Goal: Information Seeking & Learning: Learn about a topic

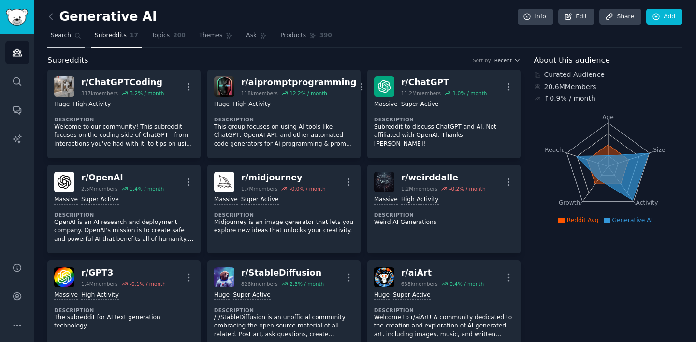
click at [64, 40] on link "Search" at bounding box center [65, 38] width 37 height 20
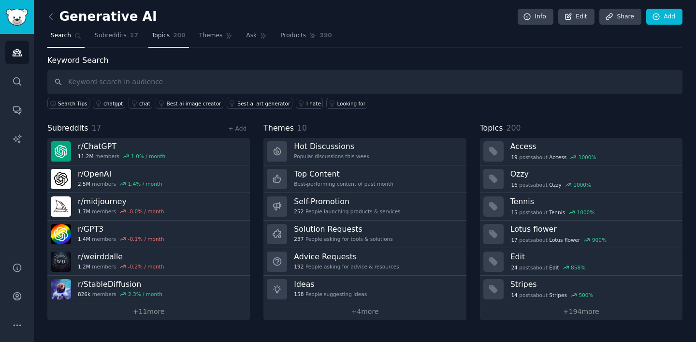
click at [157, 39] on span "Topics" at bounding box center [161, 35] width 18 height 9
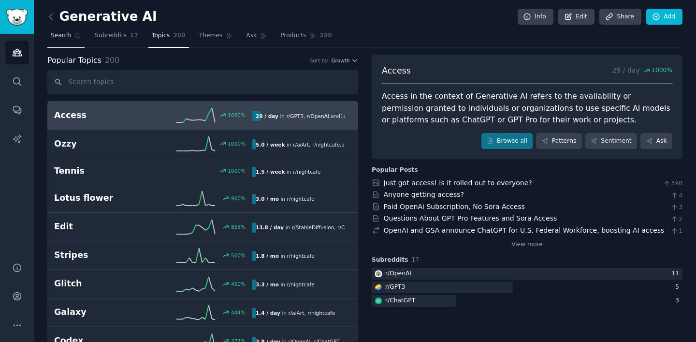
click at [62, 40] on span "Search" at bounding box center [61, 35] width 20 height 9
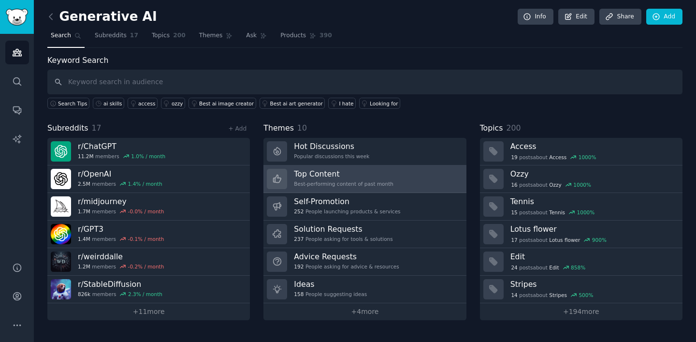
click at [377, 171] on h3 "Top Content" at bounding box center [344, 174] width 100 height 10
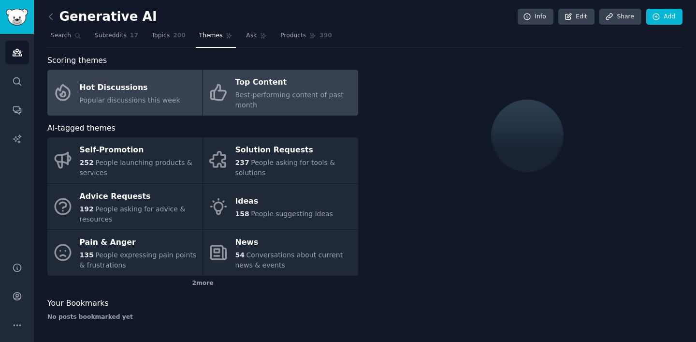
click at [177, 96] on link "Hot Discussions Popular discussions this week" at bounding box center [124, 93] width 155 height 46
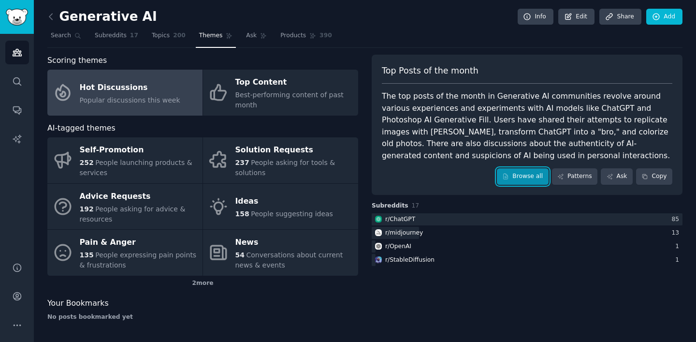
click at [516, 179] on link "Browse all" at bounding box center [523, 176] width 52 height 16
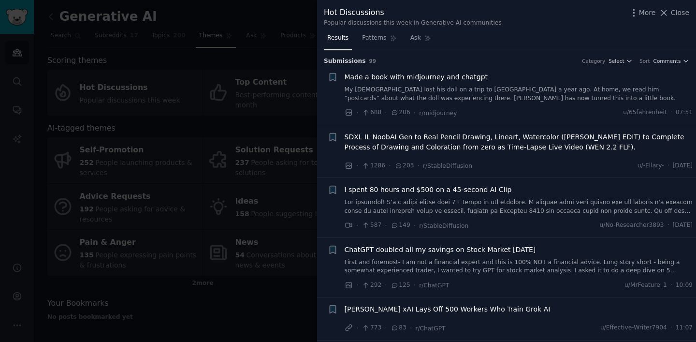
click at [548, 94] on link "My [DEMOGRAPHIC_DATA] lost his doll on a trip to [GEOGRAPHIC_DATA] a year ago. …" at bounding box center [519, 94] width 349 height 17
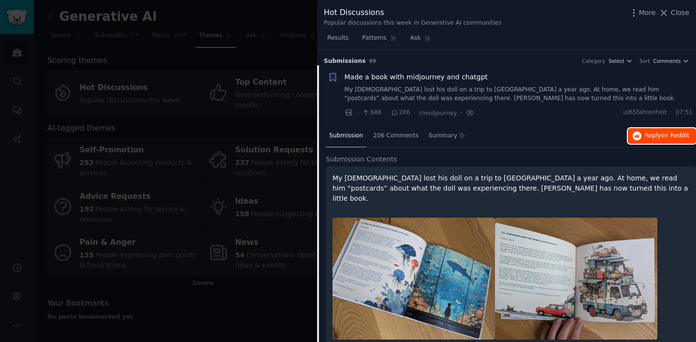
click at [647, 135] on span "Reply on Reddit" at bounding box center [667, 136] width 44 height 9
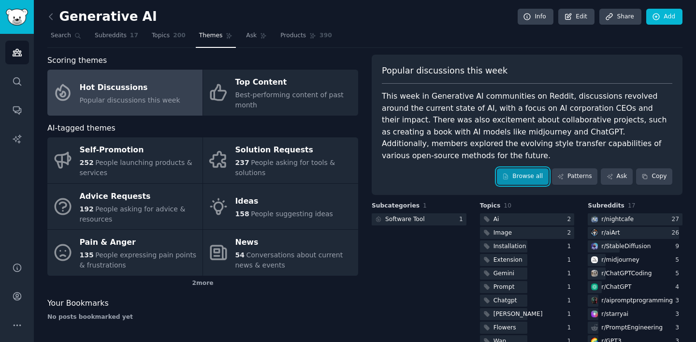
click at [518, 168] on link "Browse all" at bounding box center [523, 176] width 52 height 16
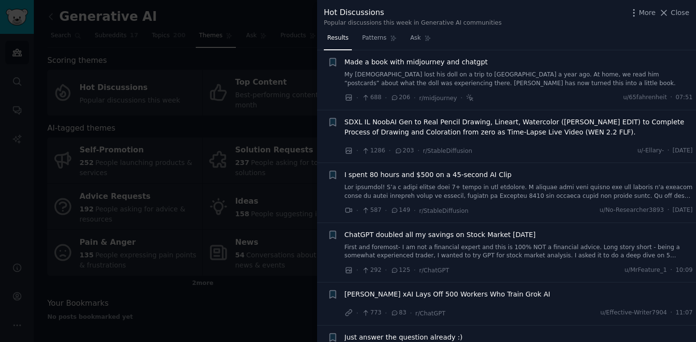
scroll to position [18, 0]
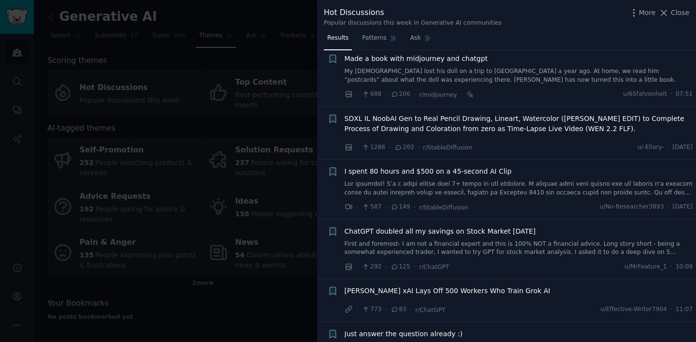
click at [545, 198] on div "I spent 80 hours and $500 on a 45-second AI Clip · 587 · 149 · r/StableDiffusio…" at bounding box center [519, 189] width 349 height 46
click at [545, 191] on link at bounding box center [519, 188] width 349 height 17
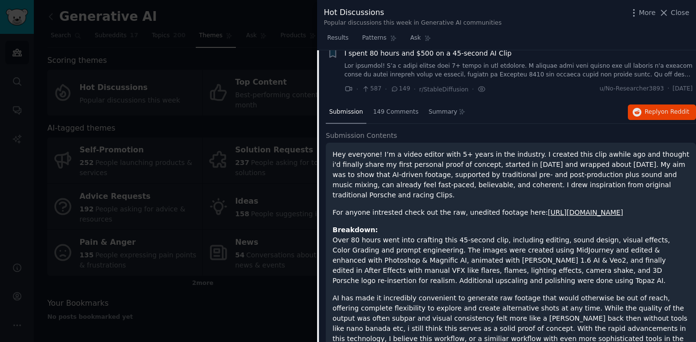
scroll to position [143, 0]
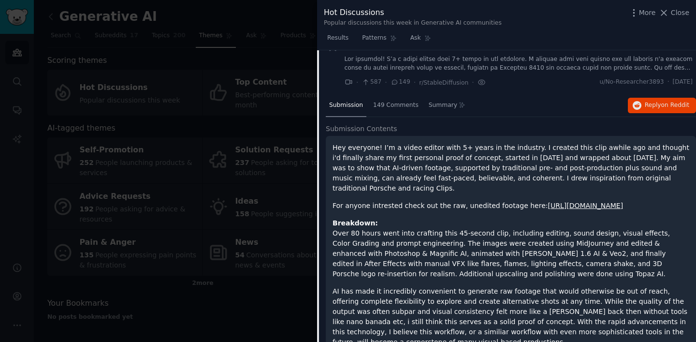
click at [270, 232] on div at bounding box center [348, 171] width 696 height 342
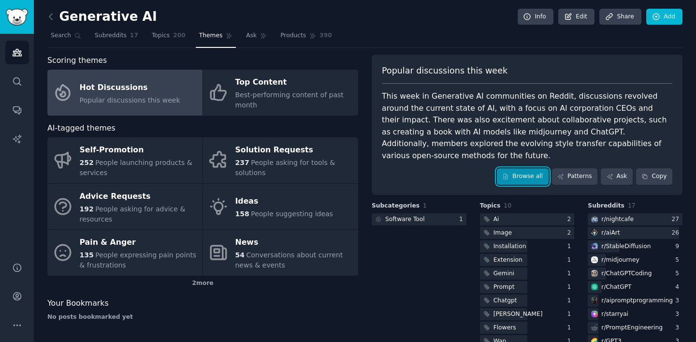
click at [506, 168] on link "Browse all" at bounding box center [523, 176] width 52 height 16
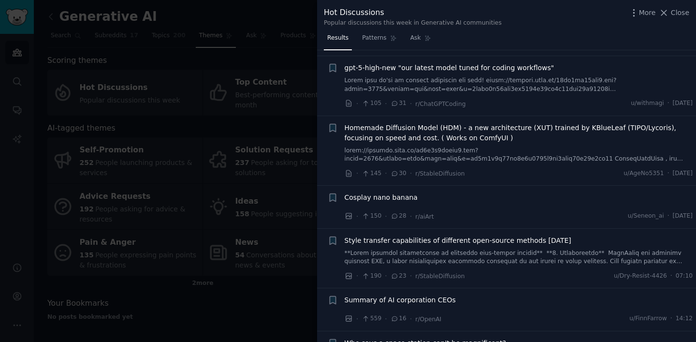
scroll to position [543, 0]
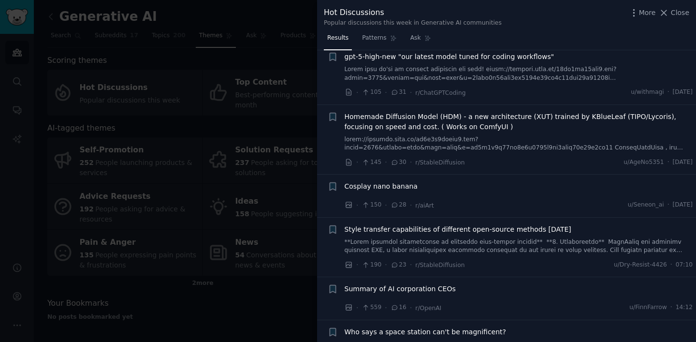
click at [406, 187] on span "Cosplay nano banana" at bounding box center [381, 186] width 73 height 10
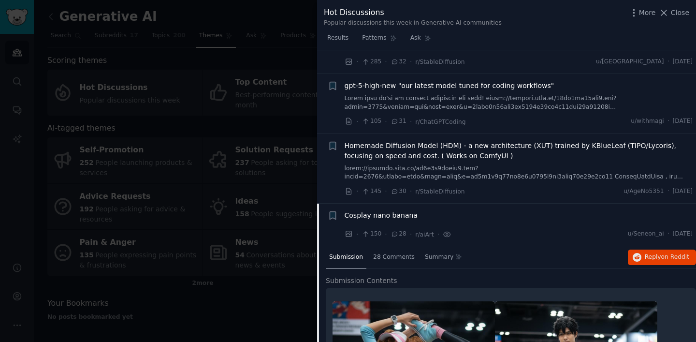
scroll to position [530, 0]
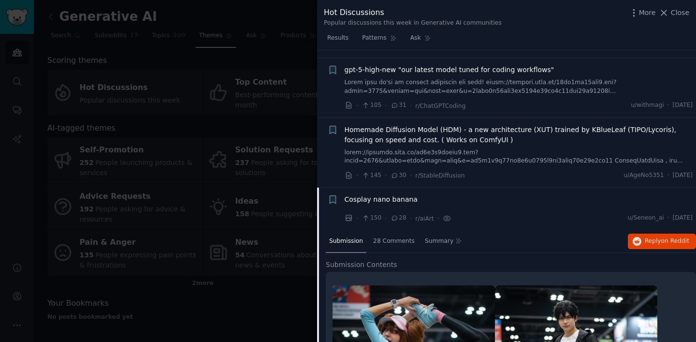
click at [383, 201] on span "Cosplay nano banana" at bounding box center [381, 199] width 73 height 10
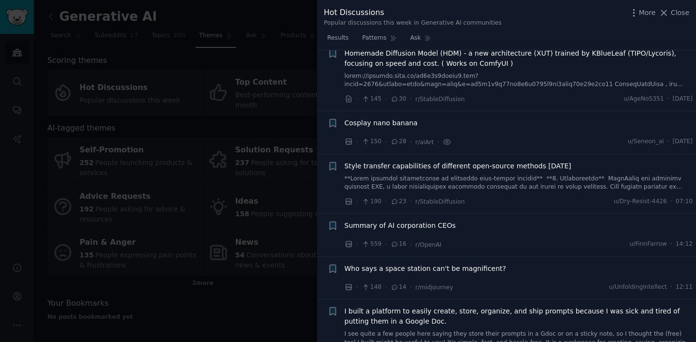
scroll to position [601, 0]
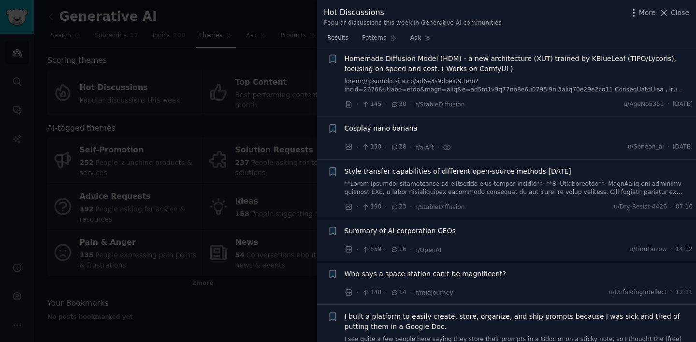
click at [542, 132] on div "Cosplay nano banana" at bounding box center [519, 128] width 349 height 10
click at [410, 175] on span "Style transfer capabilities of different open-source methods [DATE]" at bounding box center [458, 171] width 227 height 10
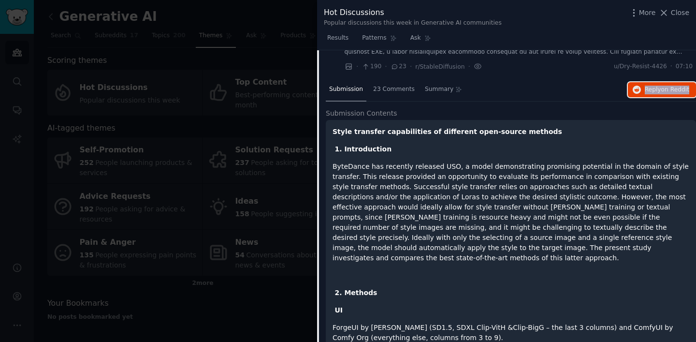
scroll to position [747, 0]
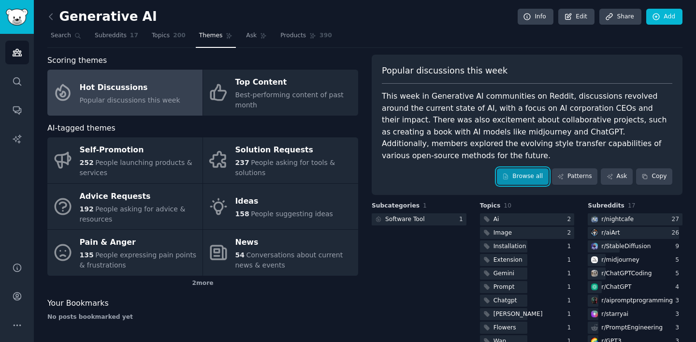
click at [504, 168] on link "Browse all" at bounding box center [523, 176] width 52 height 16
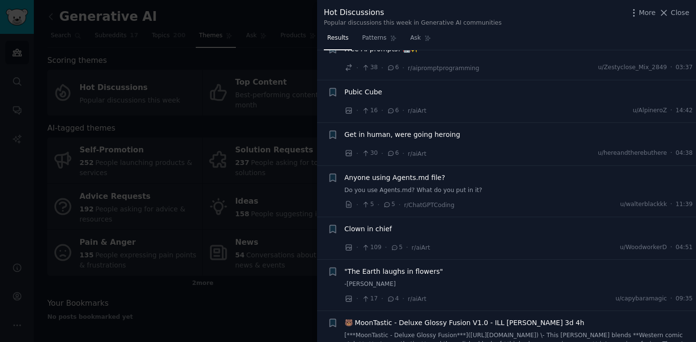
scroll to position [1297, 0]
